Goal: Task Accomplishment & Management: Manage account settings

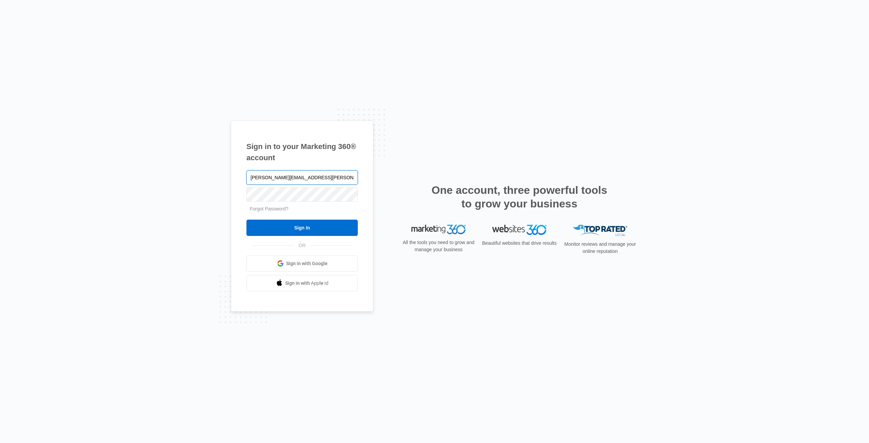
type input "[PERSON_NAME][EMAIL_ADDRESS][PERSON_NAME][DOMAIN_NAME]"
click at [246, 220] on input "Sign In" at bounding box center [301, 228] width 111 height 16
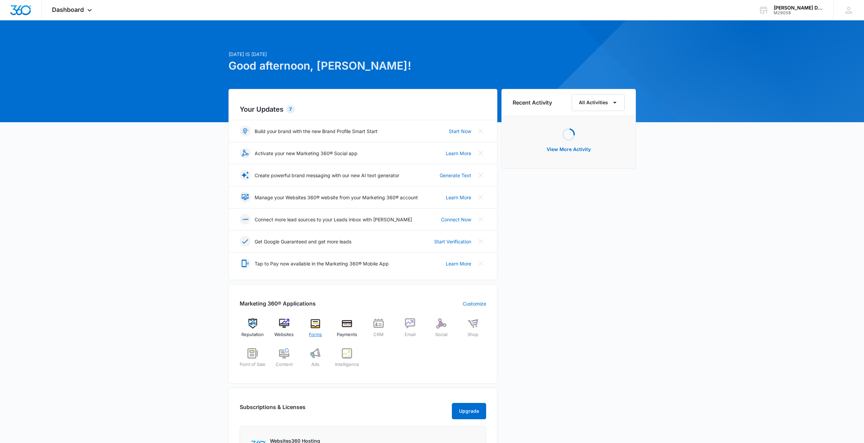
click at [321, 323] on div "Forms" at bounding box center [315, 330] width 26 height 24
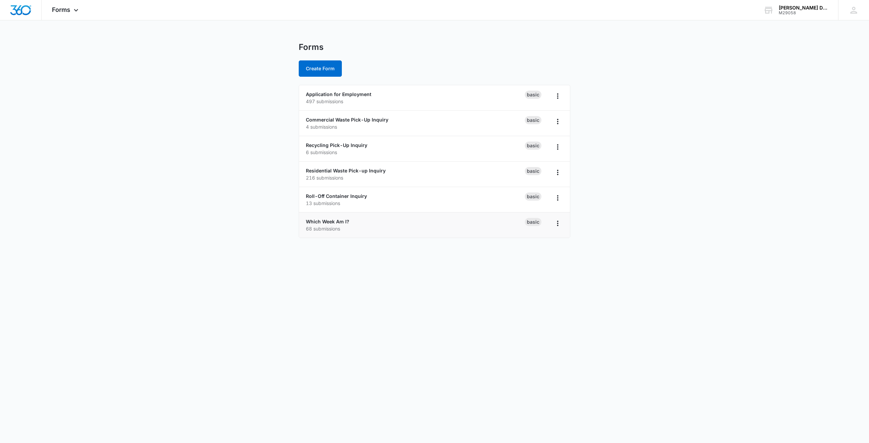
click at [356, 226] on p "68 submissions" at bounding box center [415, 228] width 219 height 7
click at [335, 221] on link "Which Week Am I?" at bounding box center [327, 222] width 43 height 6
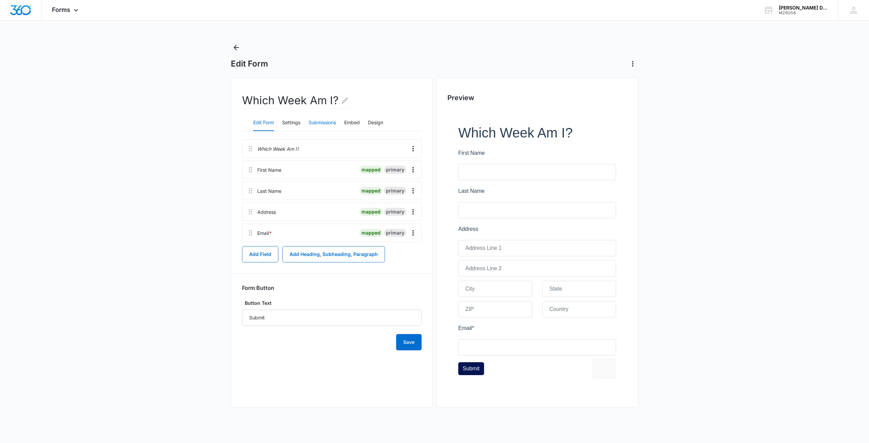
click at [325, 122] on button "Submissions" at bounding box center [321, 123] width 27 height 16
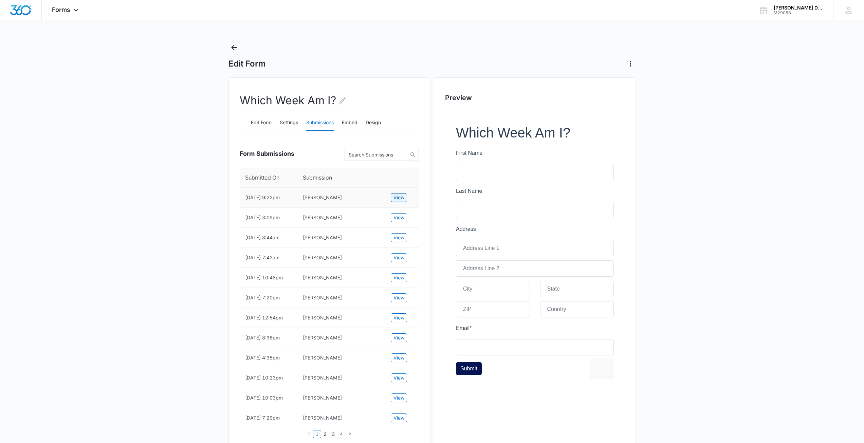
click at [398, 200] on span "View" at bounding box center [398, 197] width 11 height 7
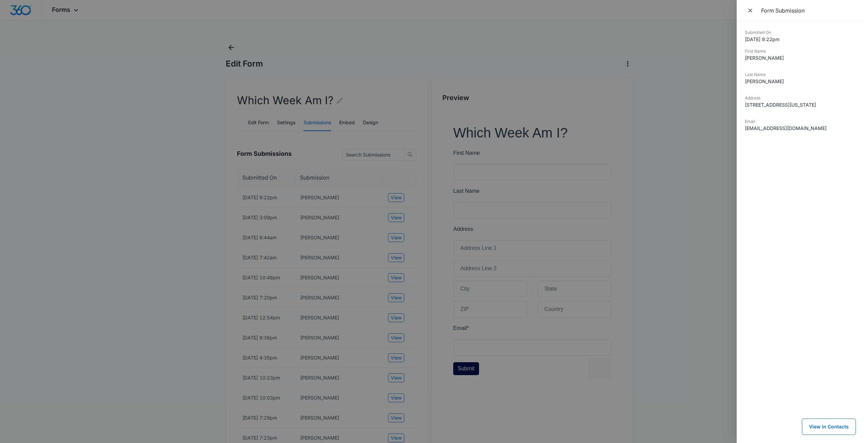
click at [660, 211] on div at bounding box center [432, 221] width 864 height 443
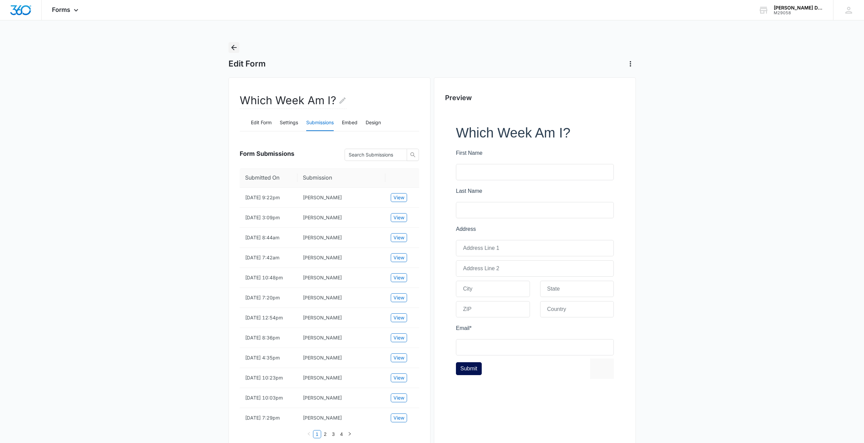
click at [230, 44] on icon "Back" at bounding box center [234, 47] width 8 height 8
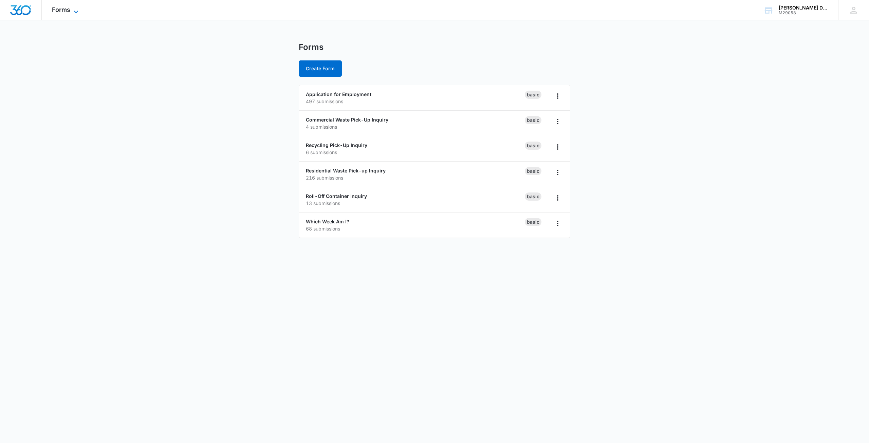
click at [58, 7] on span "Forms" at bounding box center [61, 9] width 18 height 7
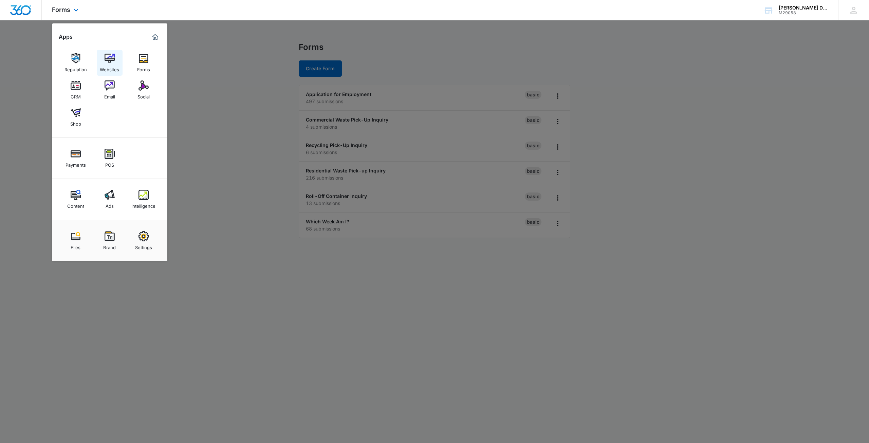
click at [116, 61] on link "Websites" at bounding box center [110, 63] width 26 height 26
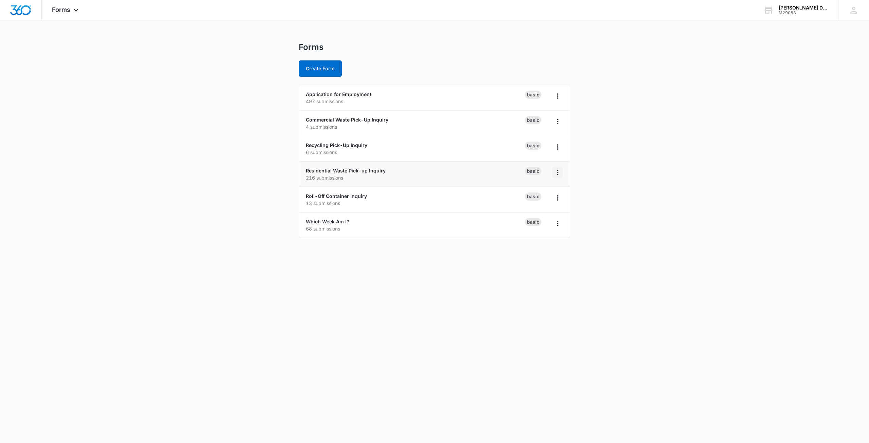
click at [559, 175] on icon "Overflow Menu" at bounding box center [557, 172] width 8 height 8
click at [368, 169] on link "Residential Waste Pick-up Inquiry" at bounding box center [346, 171] width 80 height 6
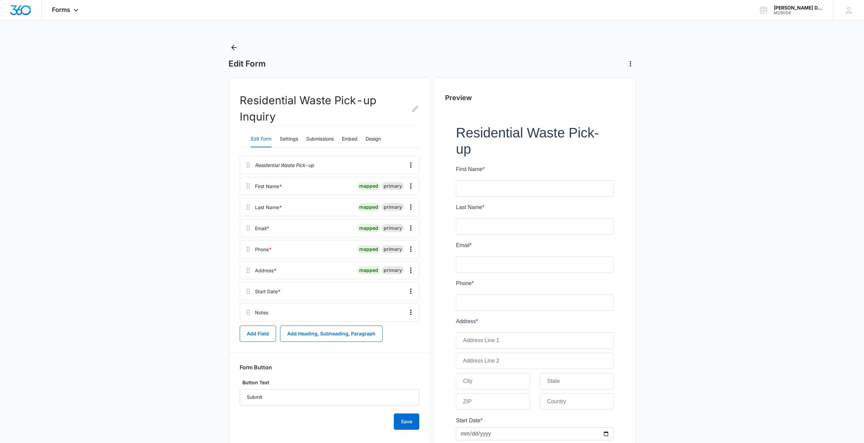
click at [280, 136] on div "Edit Form Settings Submissions Embed Design" at bounding box center [330, 139] width 180 height 17
click at [284, 137] on button "Settings" at bounding box center [289, 139] width 18 height 16
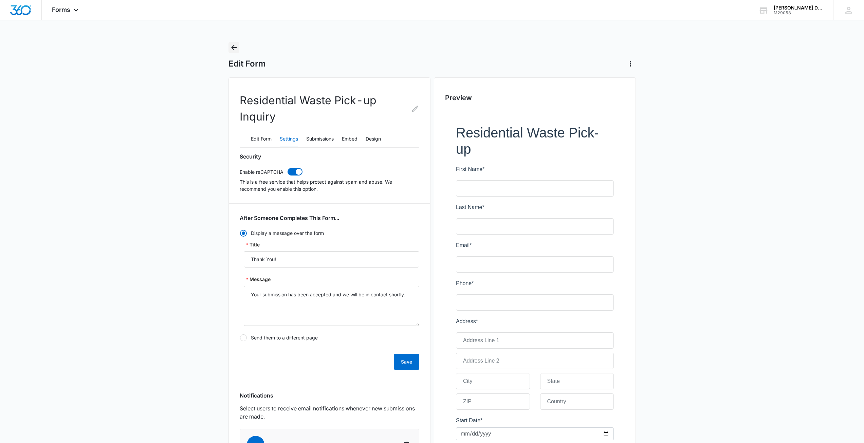
click at [233, 46] on icon "Back" at bounding box center [234, 47] width 8 height 8
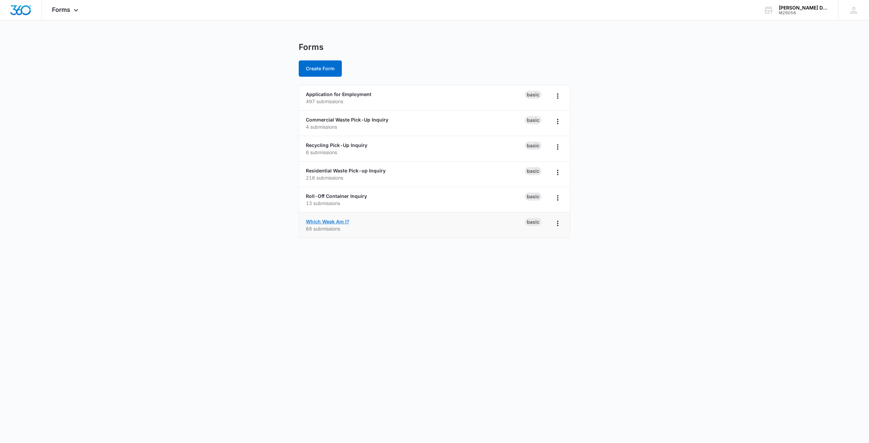
click at [341, 222] on link "Which Week Am I?" at bounding box center [327, 222] width 43 height 6
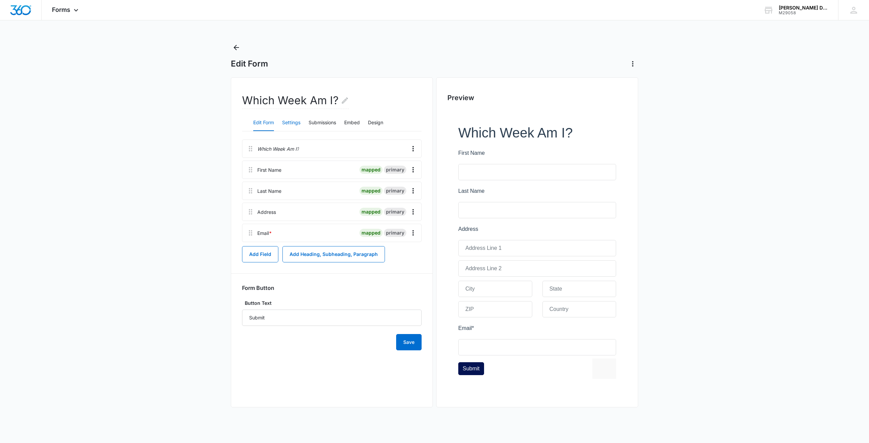
click at [286, 123] on button "Settings" at bounding box center [291, 123] width 18 height 16
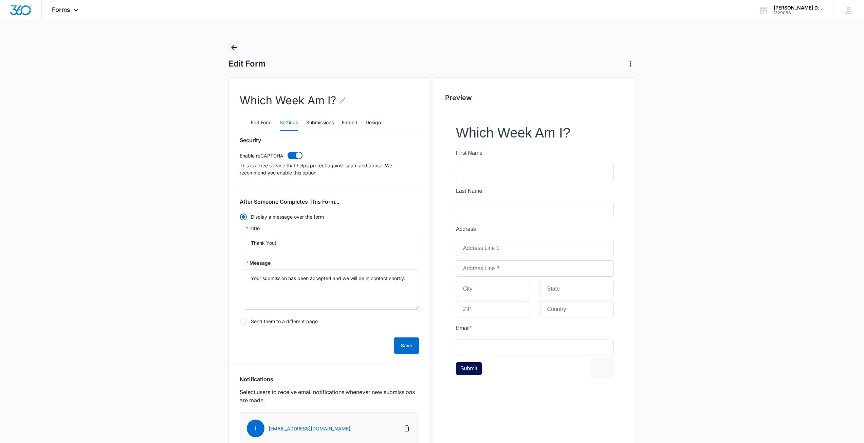
click at [238, 43] on button "Back" at bounding box center [233, 47] width 11 height 11
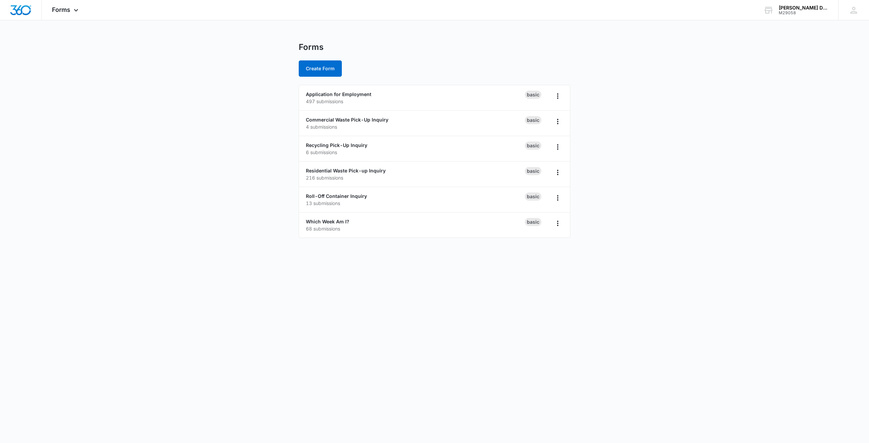
click at [262, 33] on div "Forms Apps Reputation Websites Forms CRM Email Social Shop Payments POS Content…" at bounding box center [434, 123] width 869 height 246
click at [245, 87] on main "Forms Create Form Application for Employment 497 submissions Basic Commercial W…" at bounding box center [434, 144] width 869 height 204
click at [636, 204] on main "Forms Create Form Application for Employment 497 submissions Basic Commercial W…" at bounding box center [434, 144] width 869 height 204
click at [352, 121] on link "Commercial Waste Pick-Up Inquiry" at bounding box center [347, 120] width 82 height 6
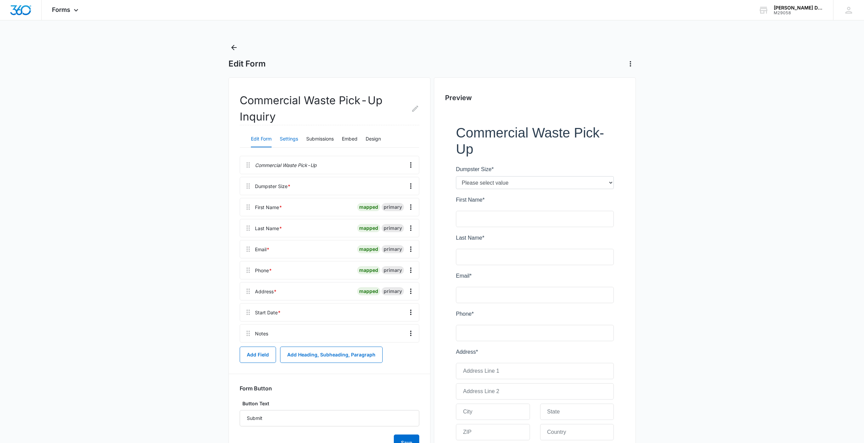
click at [283, 136] on button "Settings" at bounding box center [289, 139] width 18 height 16
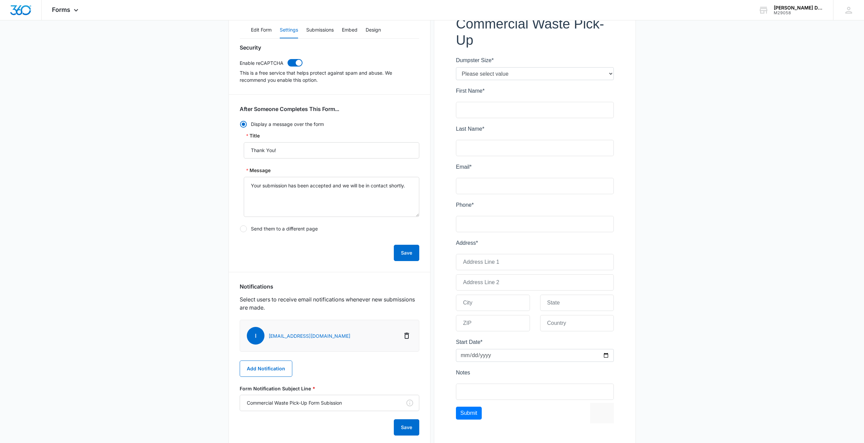
scroll to position [131, 0]
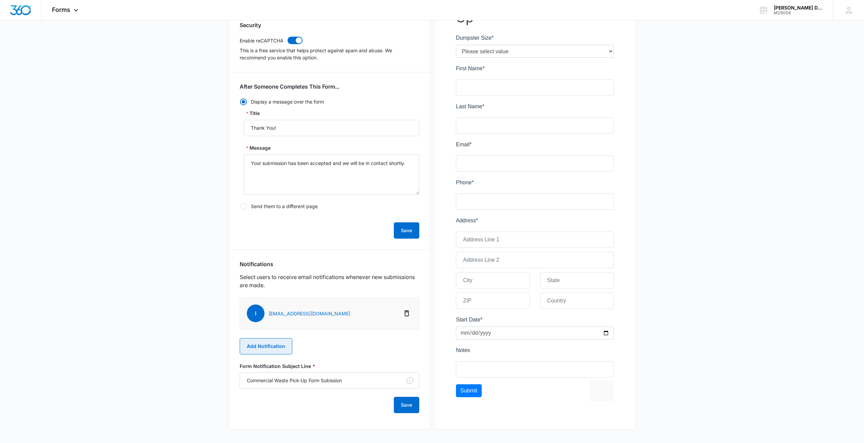
click at [286, 341] on button "Add Notification" at bounding box center [266, 346] width 53 height 16
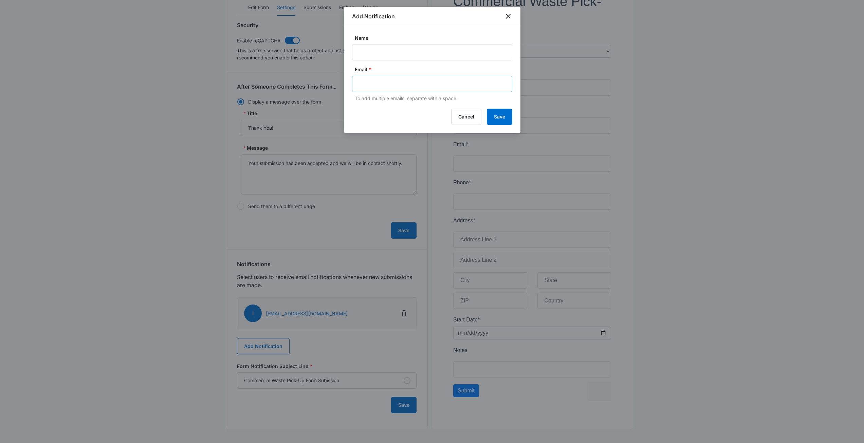
click at [392, 78] on div at bounding box center [432, 84] width 160 height 16
click at [392, 81] on input "text" at bounding box center [432, 84] width 147 height 10
click at [389, 49] on input "Name" at bounding box center [432, 52] width 160 height 16
click at [389, 79] on input "text" at bounding box center [432, 84] width 147 height 10
type input "commercialcsr@clawsondisposal.com"
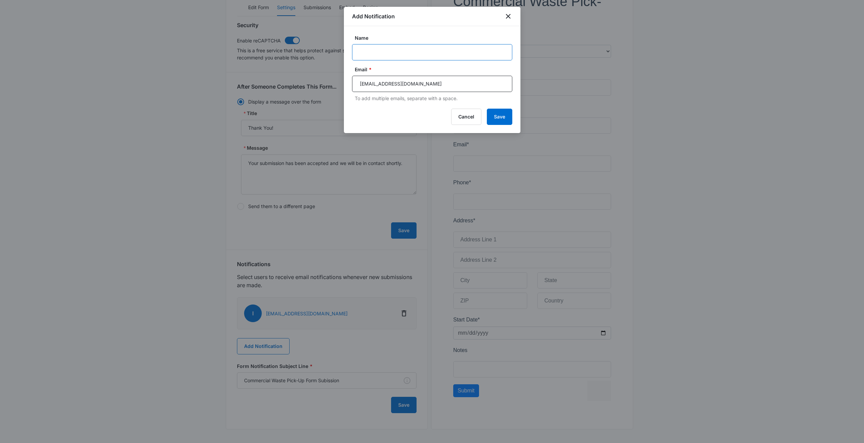
click at [388, 45] on input "Name" at bounding box center [432, 52] width 160 height 16
type input "Amber H."
click at [505, 120] on button "Save" at bounding box center [499, 123] width 25 height 16
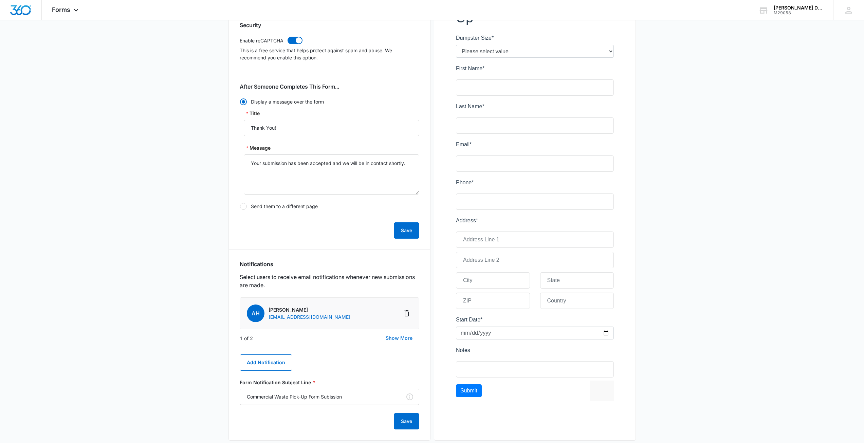
click at [395, 338] on button "Show More" at bounding box center [399, 338] width 40 height 16
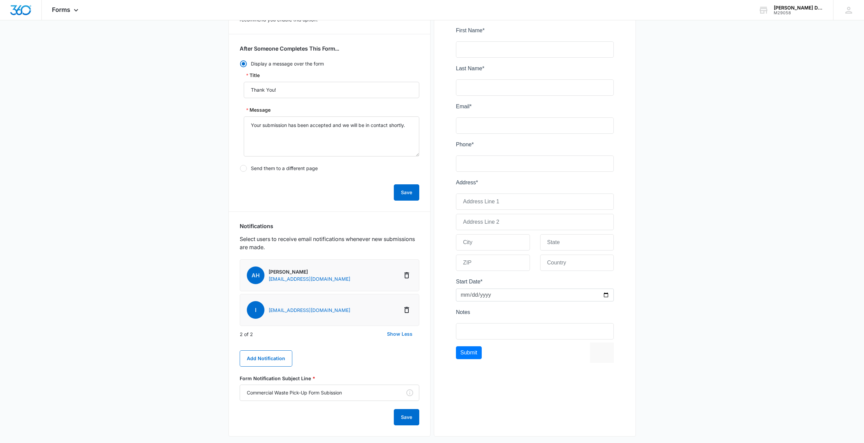
scroll to position [176, 0]
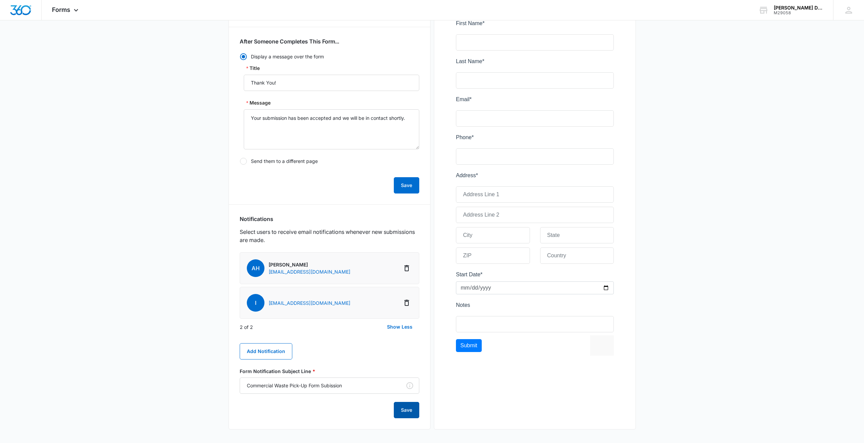
click at [403, 407] on button "Save" at bounding box center [406, 410] width 25 height 16
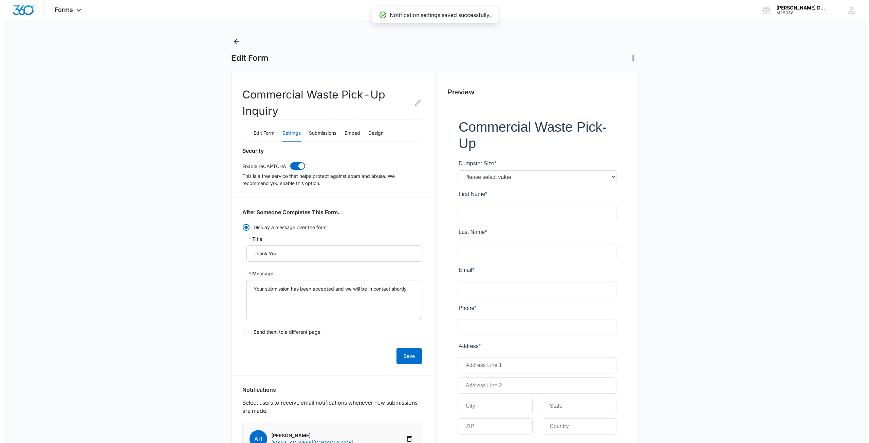
scroll to position [0, 0]
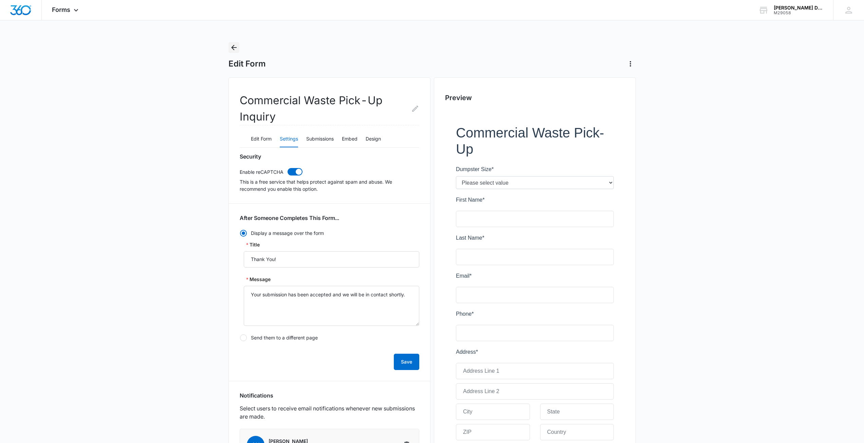
click at [234, 46] on icon "Back" at bounding box center [234, 47] width 8 height 8
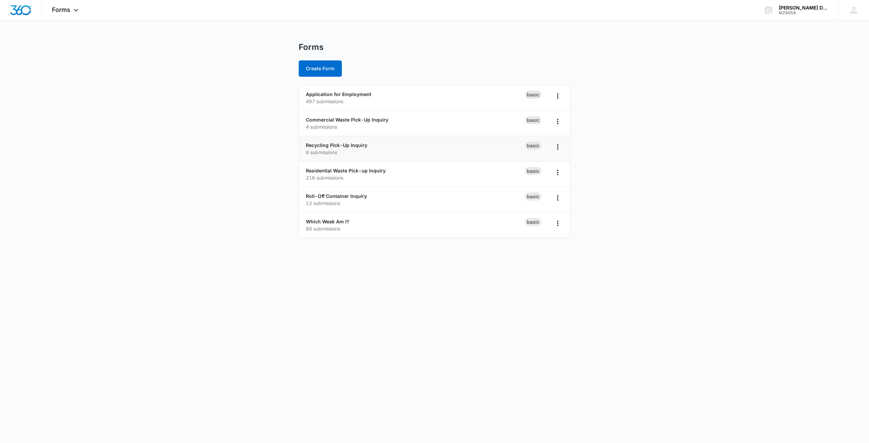
click at [344, 148] on div "Recycling Pick-Up Inquiry 6 submissions" at bounding box center [415, 149] width 219 height 14
click at [346, 145] on link "Recycling Pick-Up Inquiry" at bounding box center [336, 145] width 61 height 6
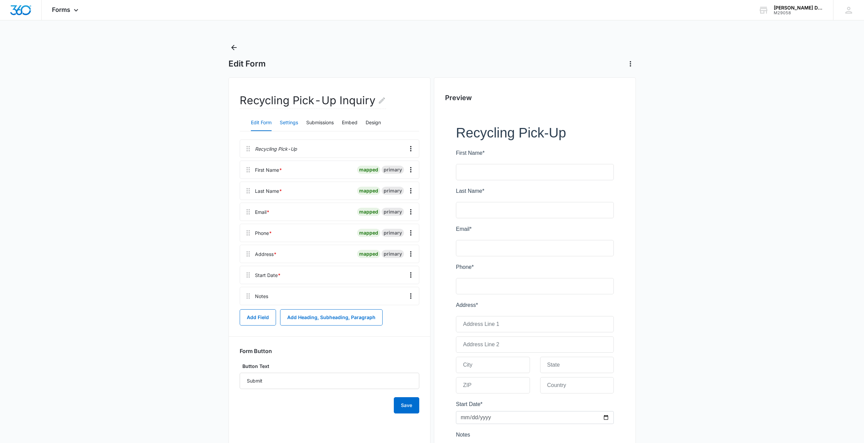
click at [295, 125] on button "Settings" at bounding box center [289, 123] width 18 height 16
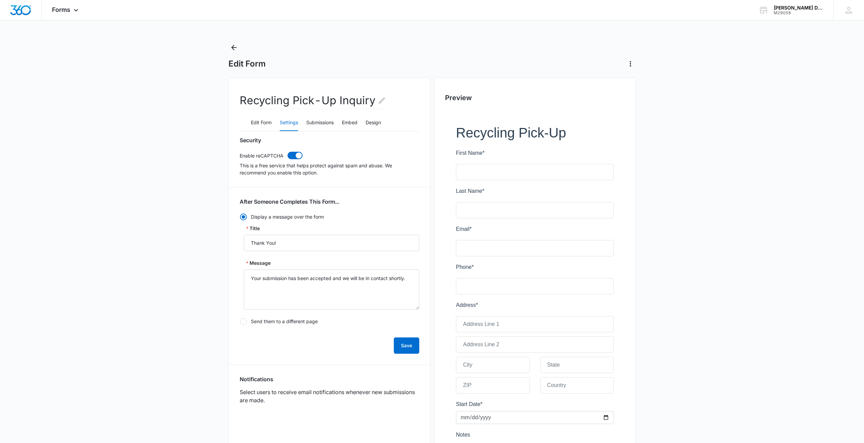
radio input "true"
click at [236, 48] on icon "Back" at bounding box center [234, 47] width 8 height 8
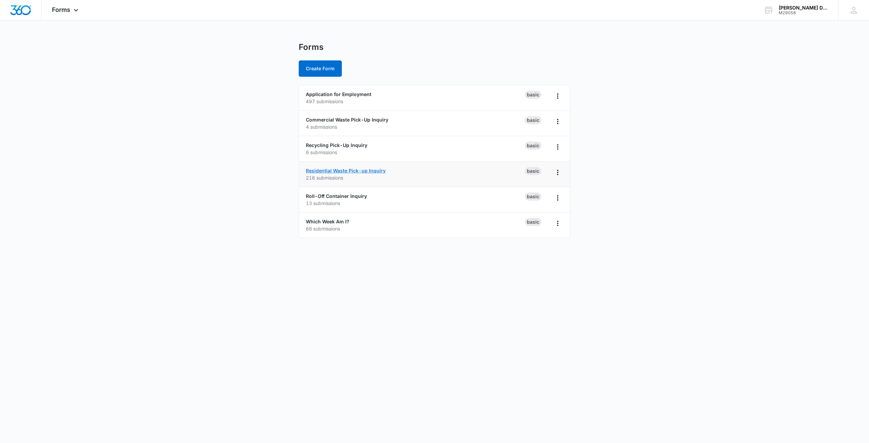
click at [357, 171] on link "Residential Waste Pick-up Inquiry" at bounding box center [346, 171] width 80 height 6
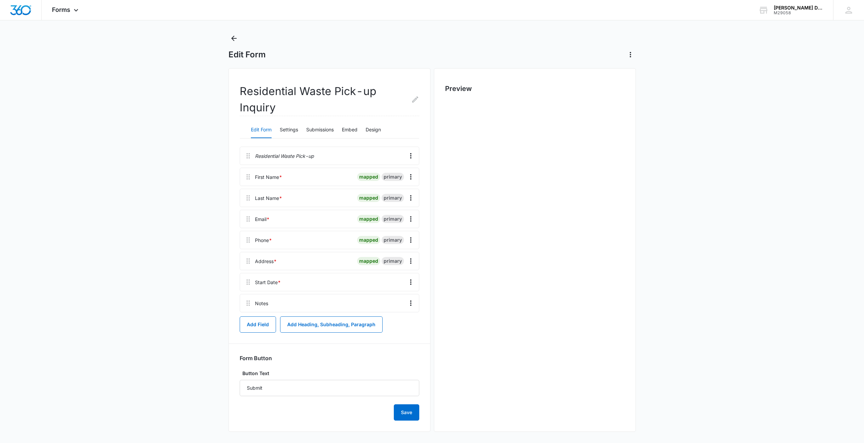
scroll to position [12, 0]
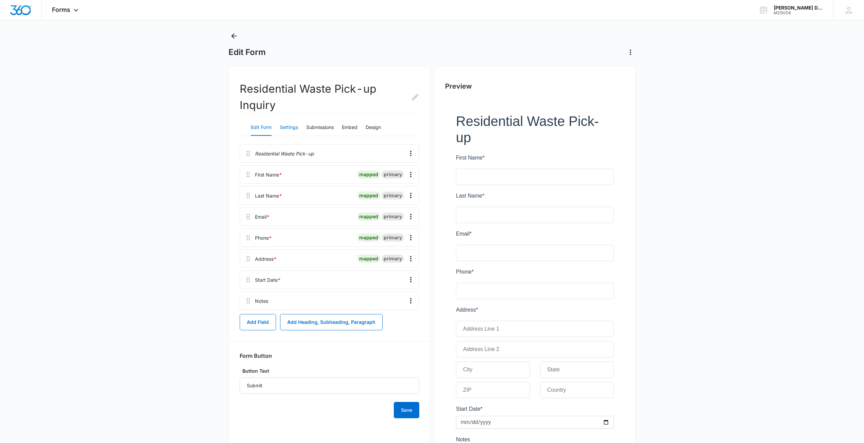
click at [290, 127] on button "Settings" at bounding box center [289, 127] width 18 height 16
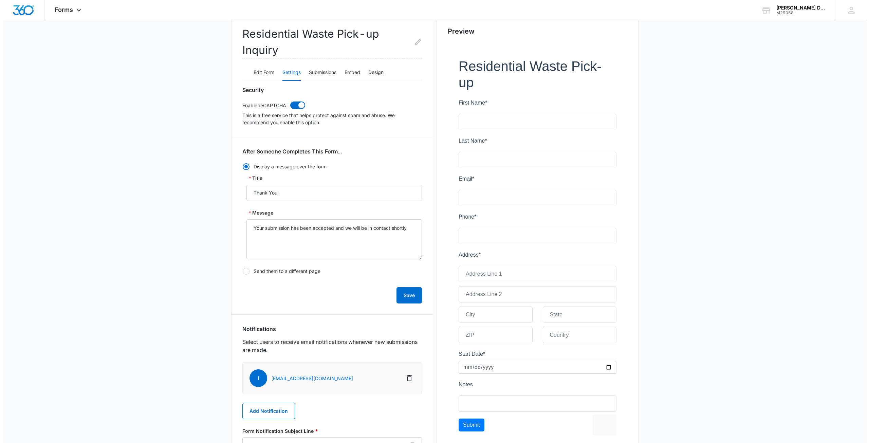
scroll to position [0, 0]
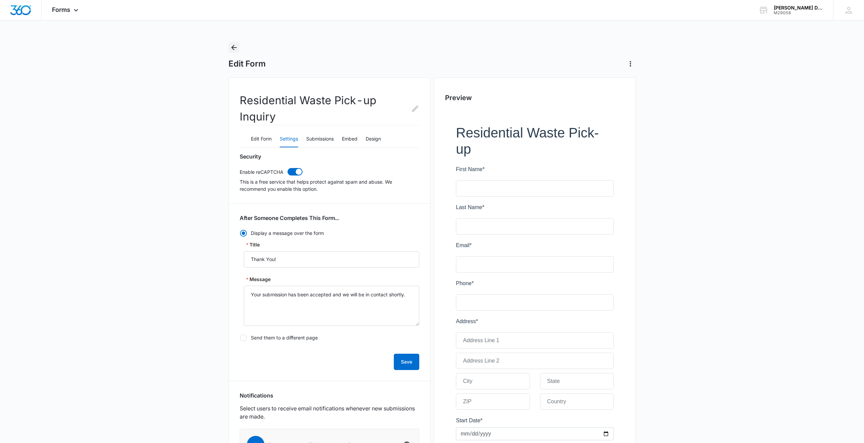
click at [236, 50] on icon "Back" at bounding box center [234, 47] width 8 height 8
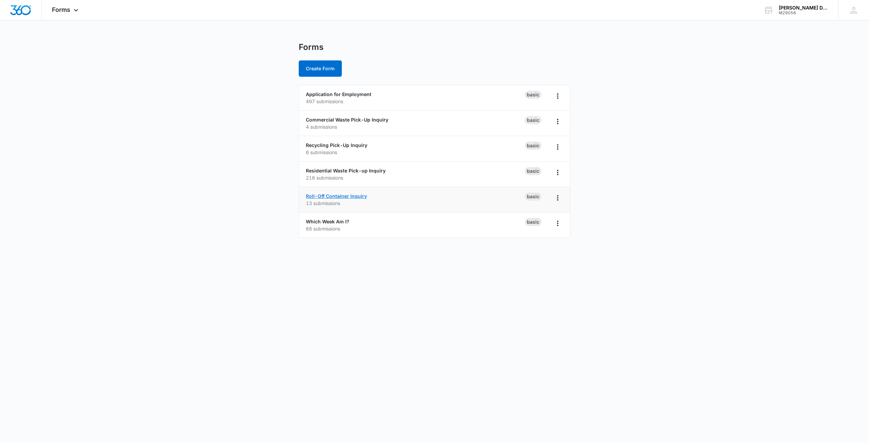
click at [347, 196] on link "Roll-Off Container Inquiry" at bounding box center [336, 196] width 61 height 6
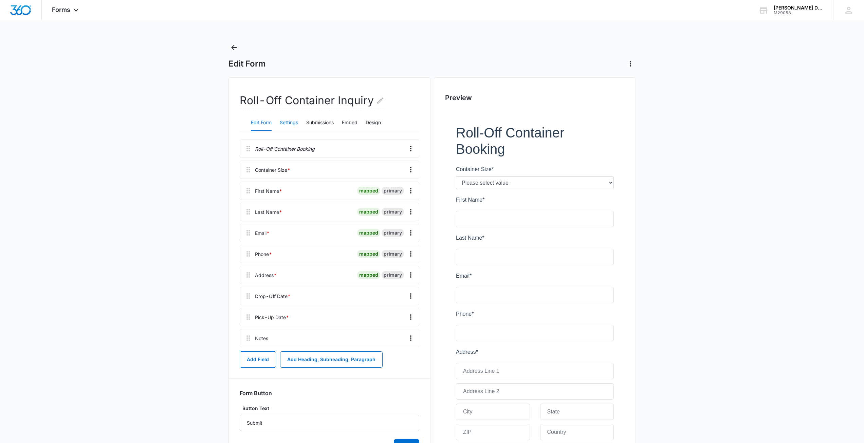
click at [285, 121] on button "Settings" at bounding box center [289, 123] width 18 height 16
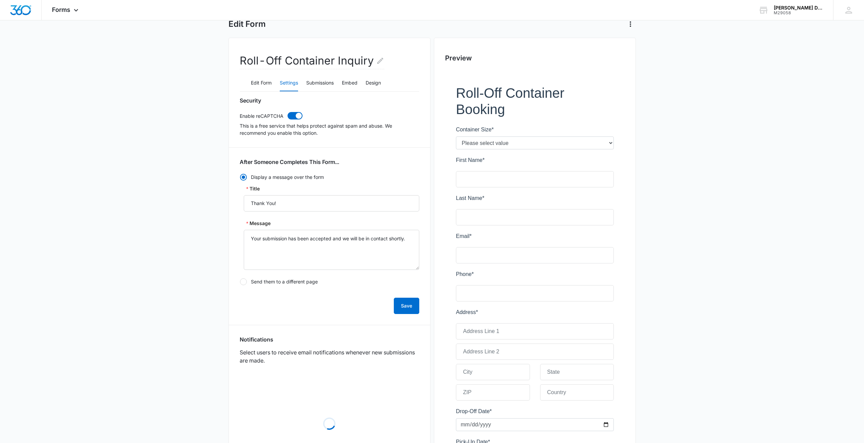
scroll to position [162, 0]
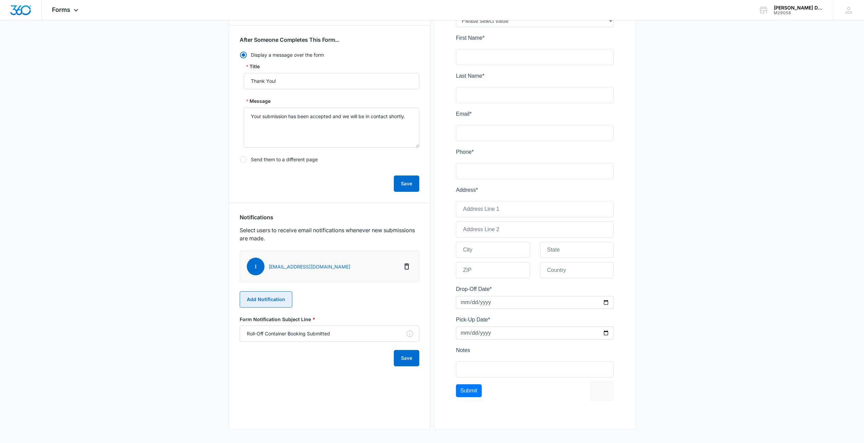
click at [274, 295] on button "Add Notification" at bounding box center [266, 299] width 53 height 16
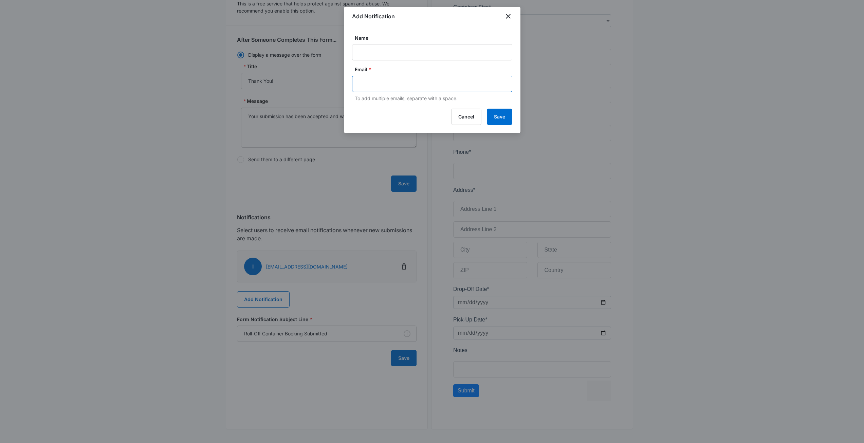
click at [400, 82] on input "text" at bounding box center [432, 84] width 147 height 10
type input "rolloffmanager@clawsondisposal.com"
click at [416, 57] on input "Name" at bounding box center [432, 52] width 160 height 16
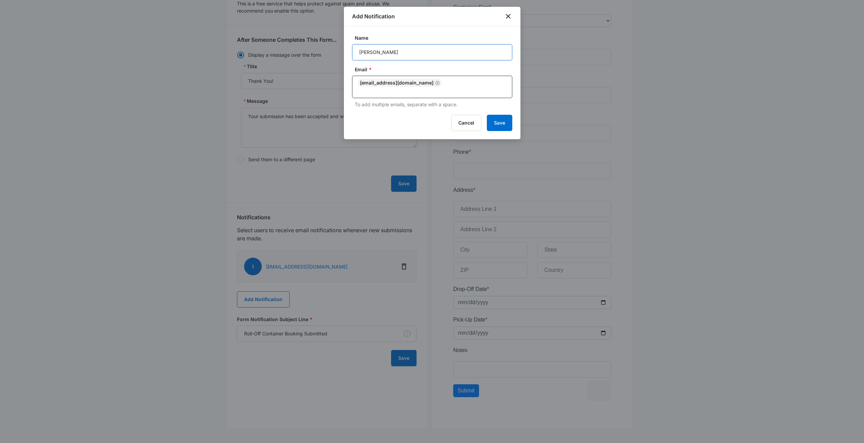
type input "James S."
click at [502, 125] on button "Save" at bounding box center [499, 123] width 25 height 16
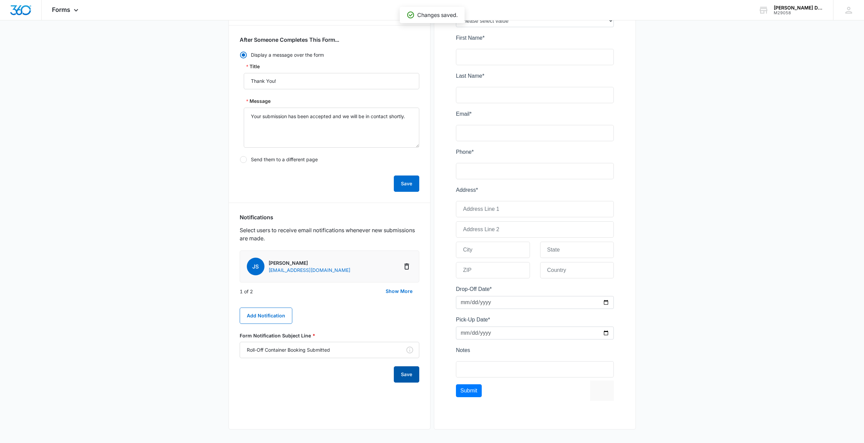
click at [405, 376] on button "Save" at bounding box center [406, 374] width 25 height 16
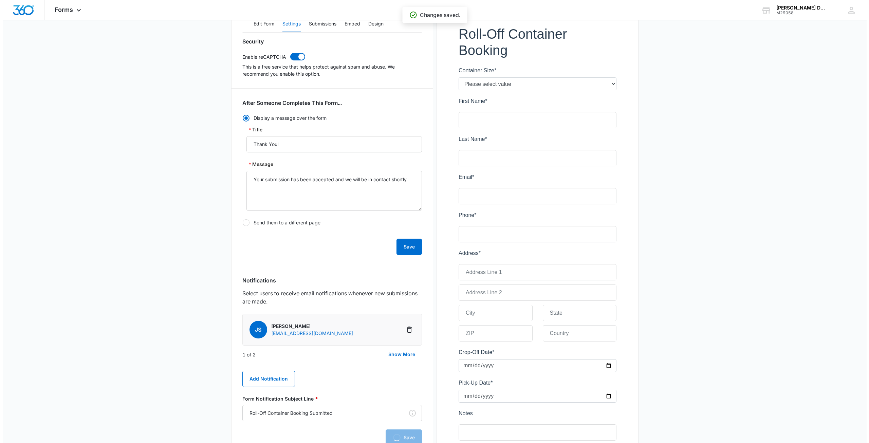
scroll to position [0, 0]
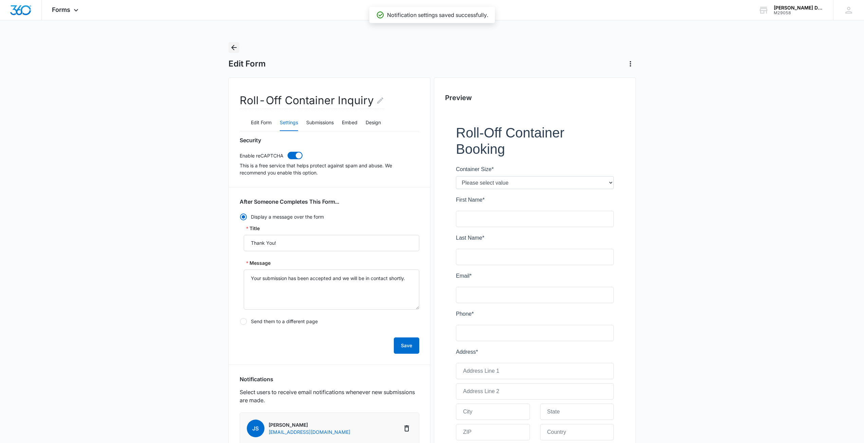
click at [233, 49] on icon "Back" at bounding box center [233, 47] width 5 height 5
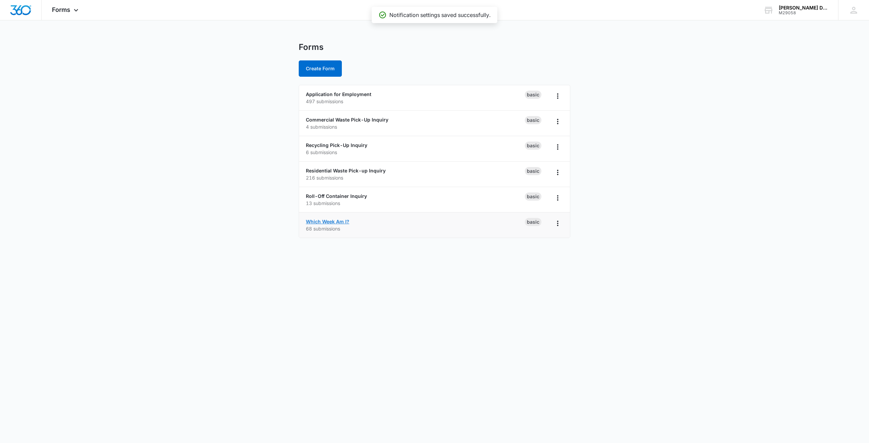
click at [338, 223] on link "Which Week Am I?" at bounding box center [327, 222] width 43 height 6
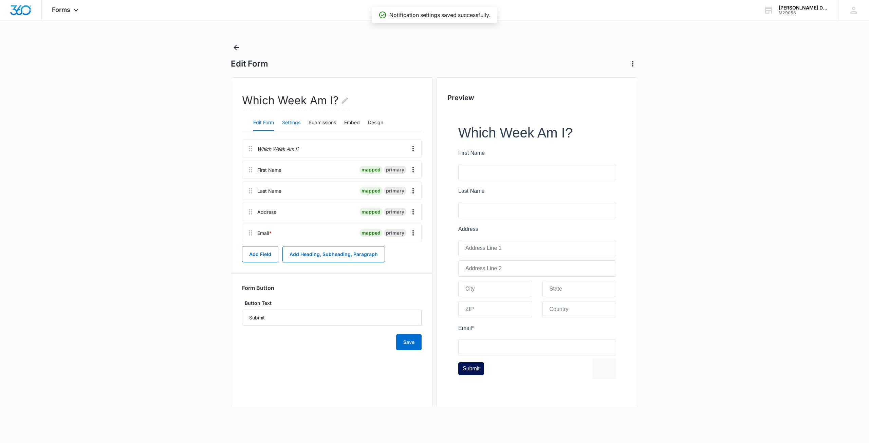
click at [290, 123] on button "Settings" at bounding box center [291, 123] width 18 height 16
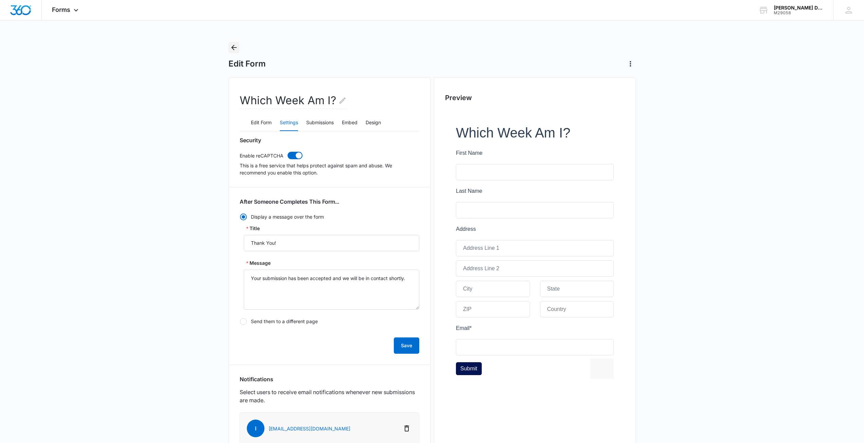
click at [237, 49] on icon "Back" at bounding box center [234, 47] width 8 height 8
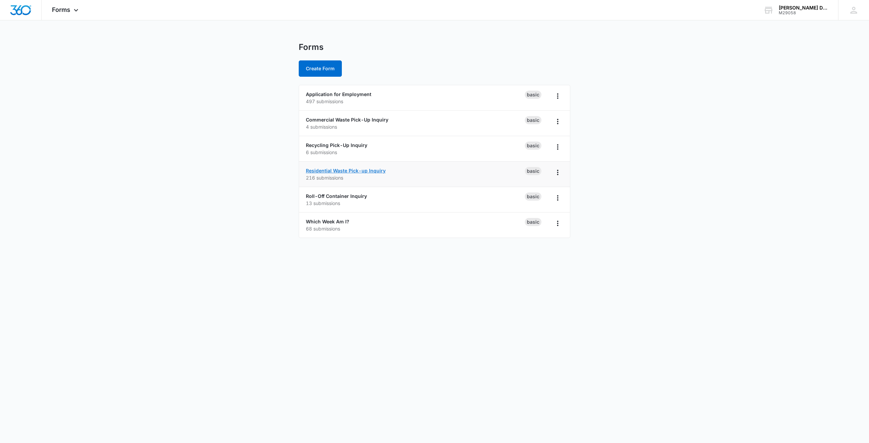
click at [355, 170] on link "Residential Waste Pick-up Inquiry" at bounding box center [346, 171] width 80 height 6
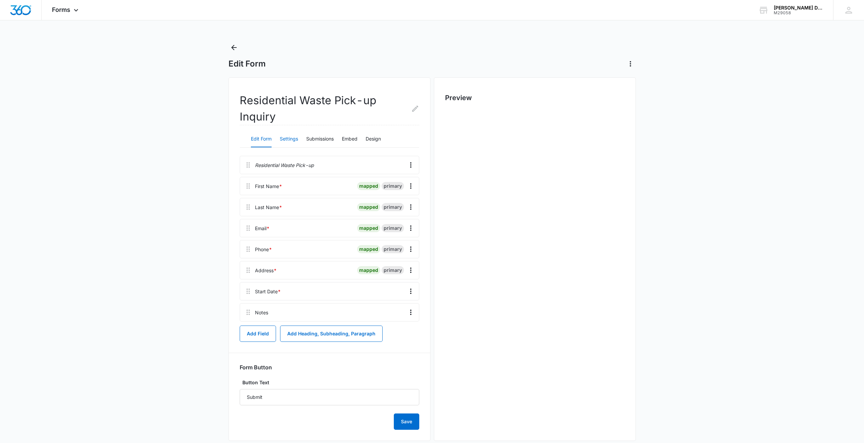
click at [285, 136] on button "Settings" at bounding box center [289, 139] width 18 height 16
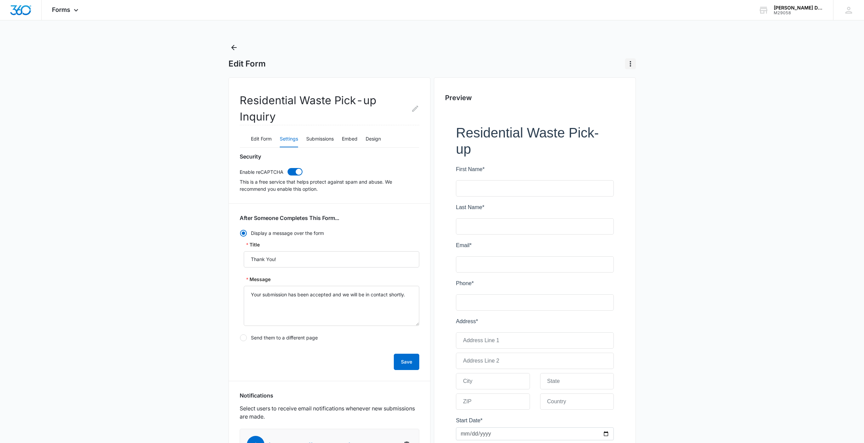
click at [633, 62] on icon "Actions" at bounding box center [630, 64] width 8 height 8
click at [238, 46] on icon "Back" at bounding box center [234, 47] width 8 height 8
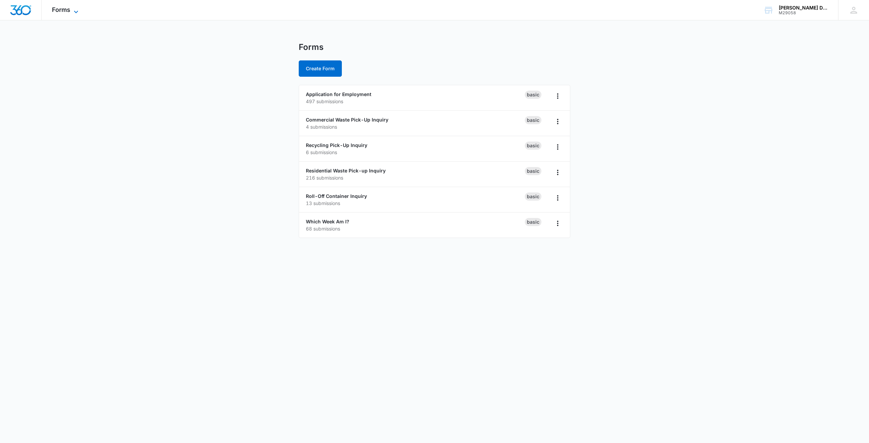
click at [66, 12] on span "Forms" at bounding box center [61, 9] width 18 height 7
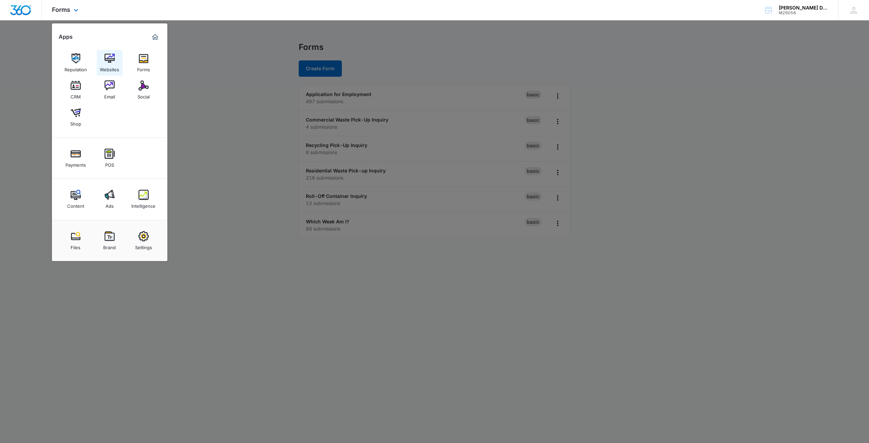
click at [111, 58] on img at bounding box center [110, 58] width 10 height 10
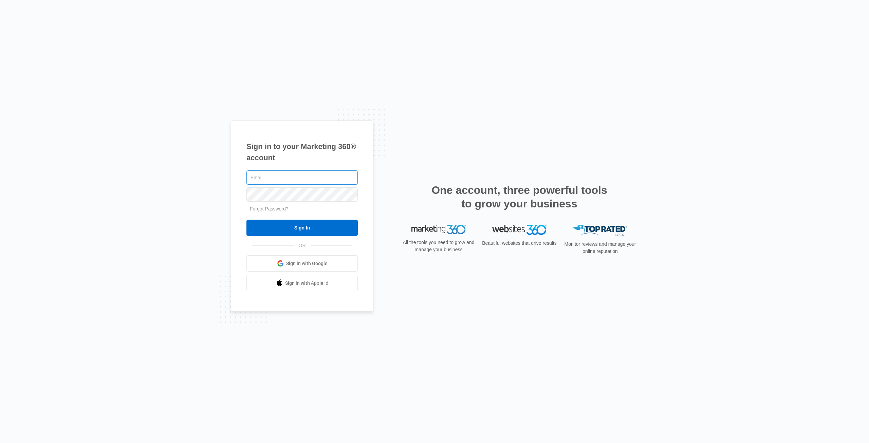
click at [285, 180] on input "text" at bounding box center [301, 177] width 111 height 14
type input "[PERSON_NAME][EMAIL_ADDRESS][PERSON_NAME][DOMAIN_NAME]"
click at [246, 220] on input "Sign In" at bounding box center [301, 228] width 111 height 16
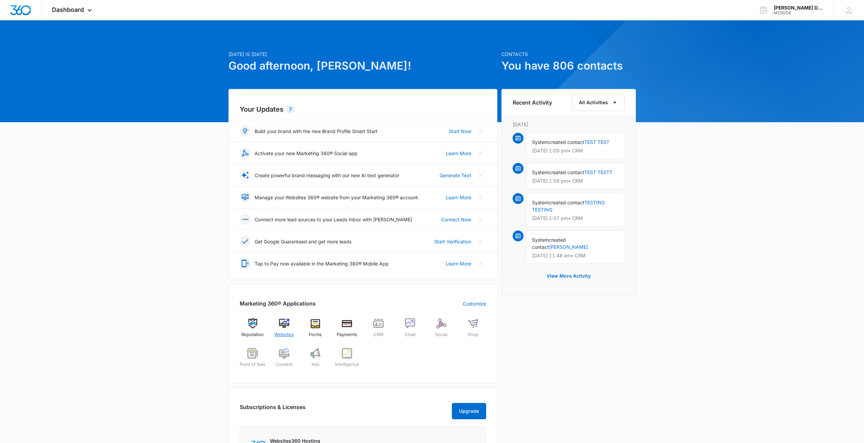
click at [282, 327] on img at bounding box center [284, 323] width 10 height 10
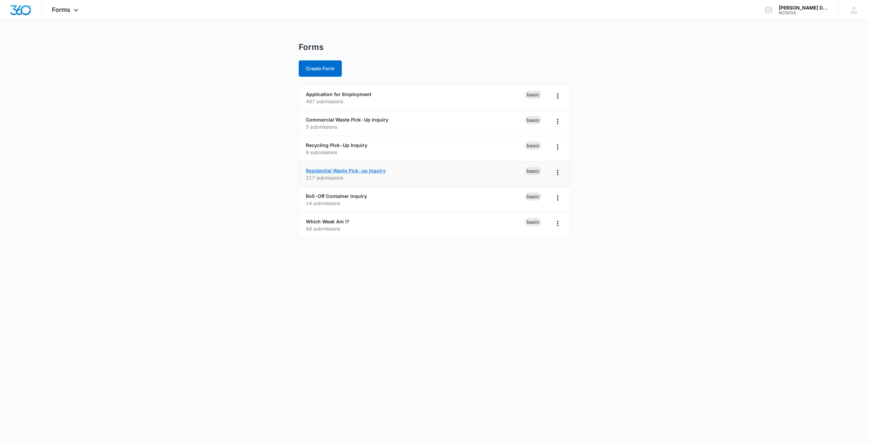
click at [372, 170] on link "Residential Waste Pick-up Inquiry" at bounding box center [346, 171] width 80 height 6
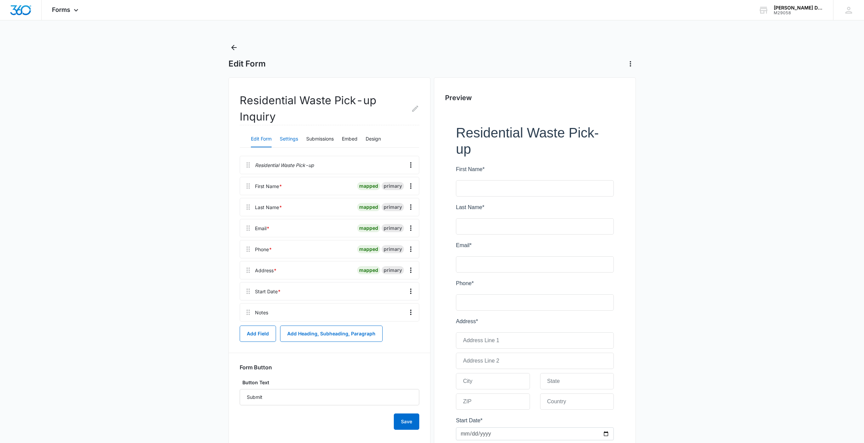
click at [293, 143] on button "Settings" at bounding box center [289, 139] width 18 height 16
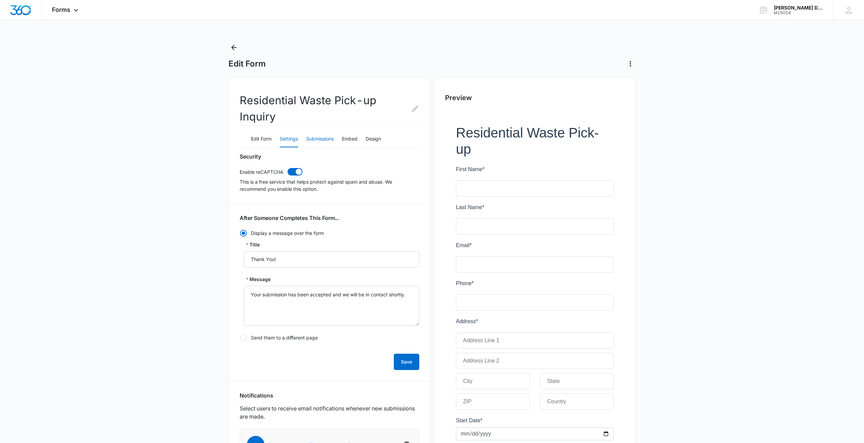
click at [324, 139] on button "Submissions" at bounding box center [319, 139] width 27 height 16
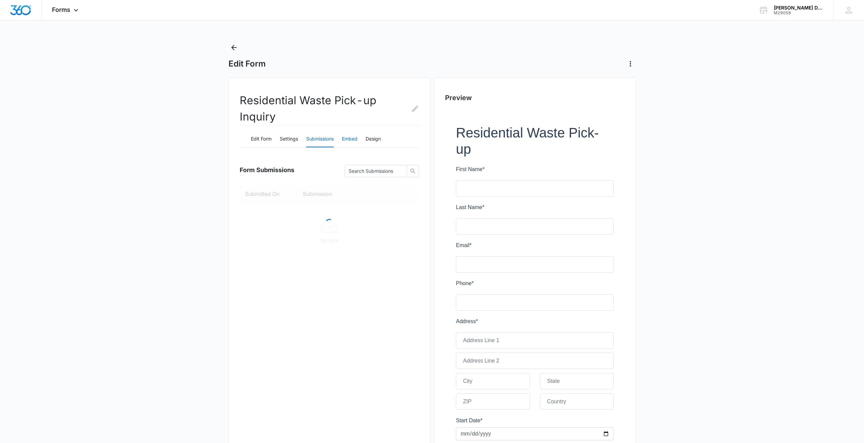
click at [346, 138] on button "Embed" at bounding box center [350, 139] width 16 height 16
click at [374, 140] on button "Design" at bounding box center [372, 139] width 15 height 16
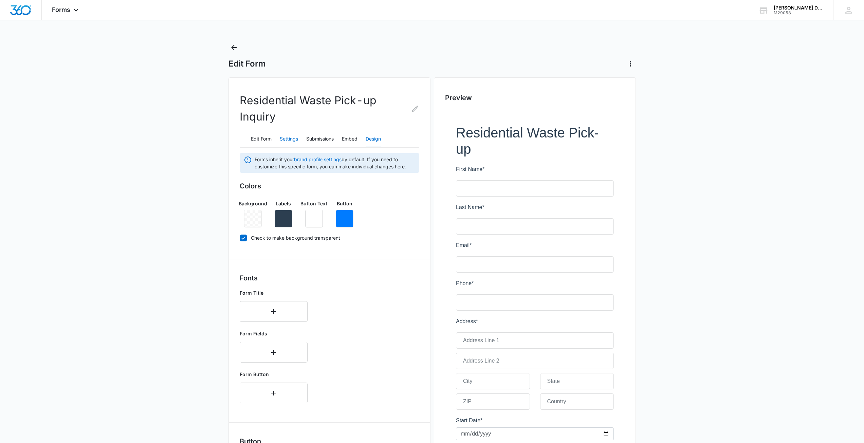
click at [292, 142] on button "Settings" at bounding box center [289, 139] width 18 height 16
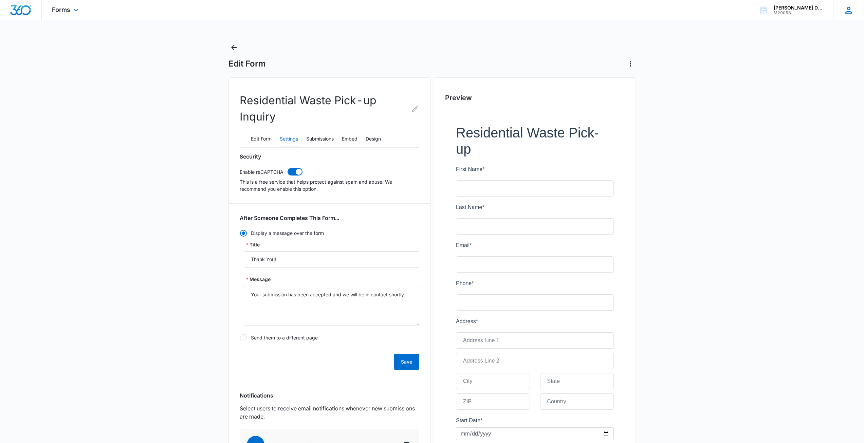
click at [841, 12] on div "TC [PERSON_NAME] [PERSON_NAME][EMAIL_ADDRESS][PERSON_NAME][DOMAIN_NAME] My Prof…" at bounding box center [848, 10] width 31 height 20
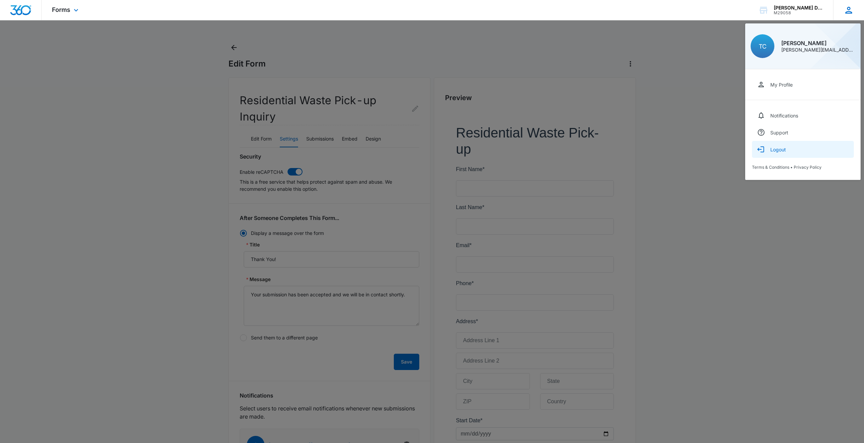
click at [781, 148] on div "Logout" at bounding box center [778, 150] width 16 height 6
